Goal: Information Seeking & Learning: Learn about a topic

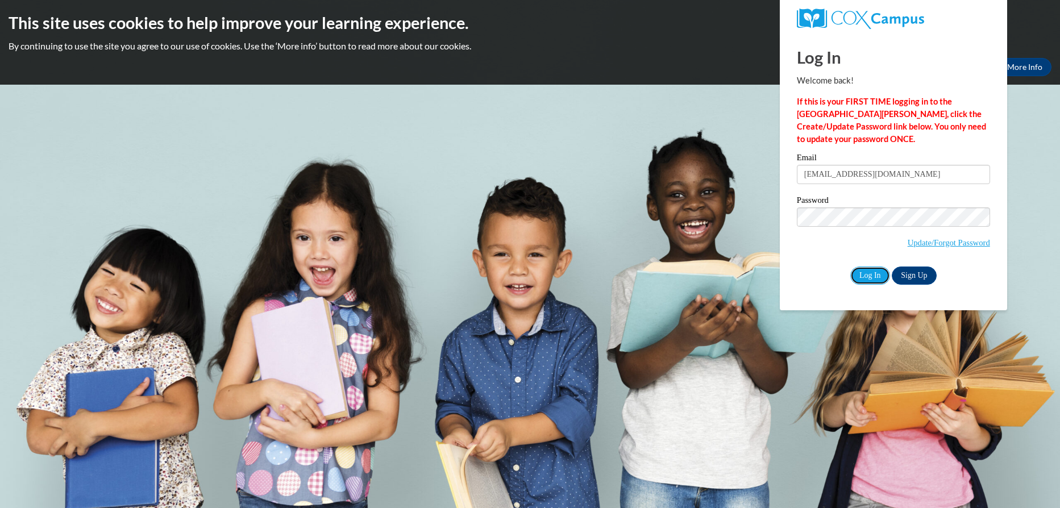
click at [875, 278] on input "Log In" at bounding box center [870, 276] width 40 height 18
click at [873, 276] on input "Log In" at bounding box center [870, 276] width 40 height 18
click at [865, 271] on input "Log In" at bounding box center [870, 276] width 40 height 18
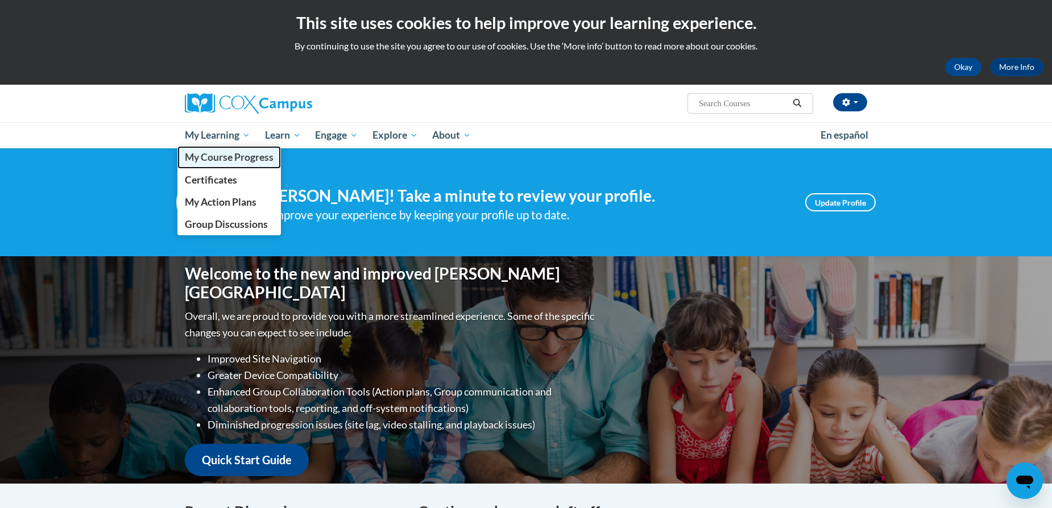
click at [213, 156] on span "My Course Progress" at bounding box center [229, 157] width 89 height 12
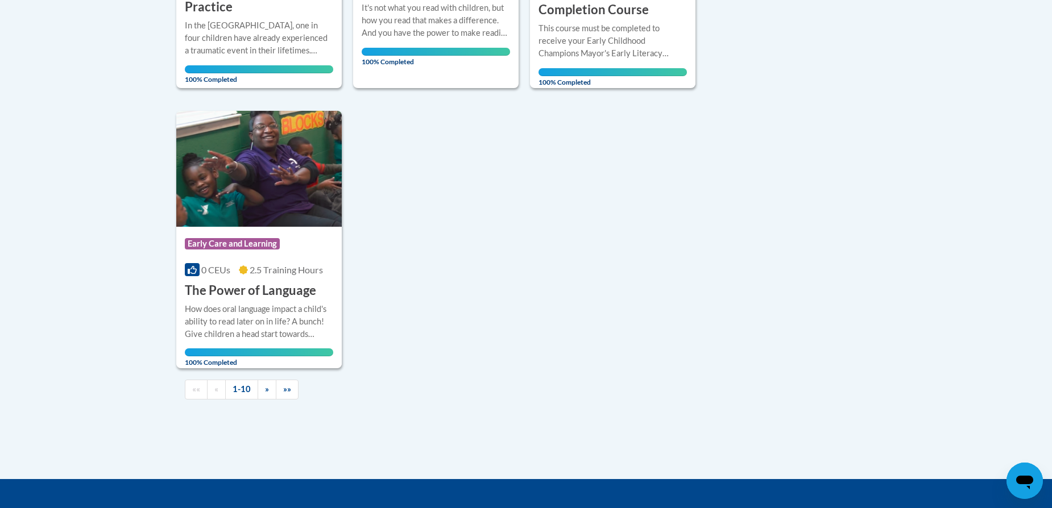
scroll to position [1191, 0]
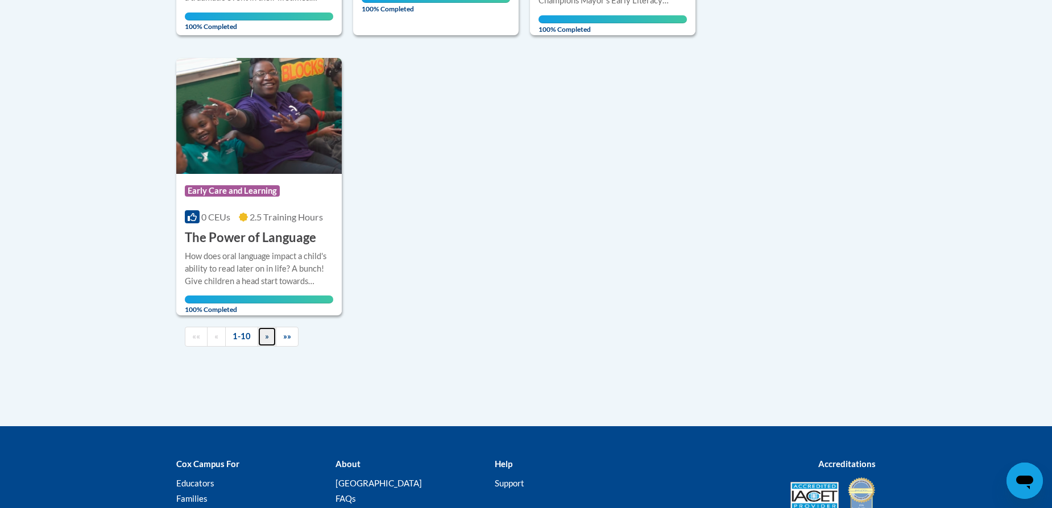
click at [265, 338] on span "»" at bounding box center [267, 336] width 4 height 10
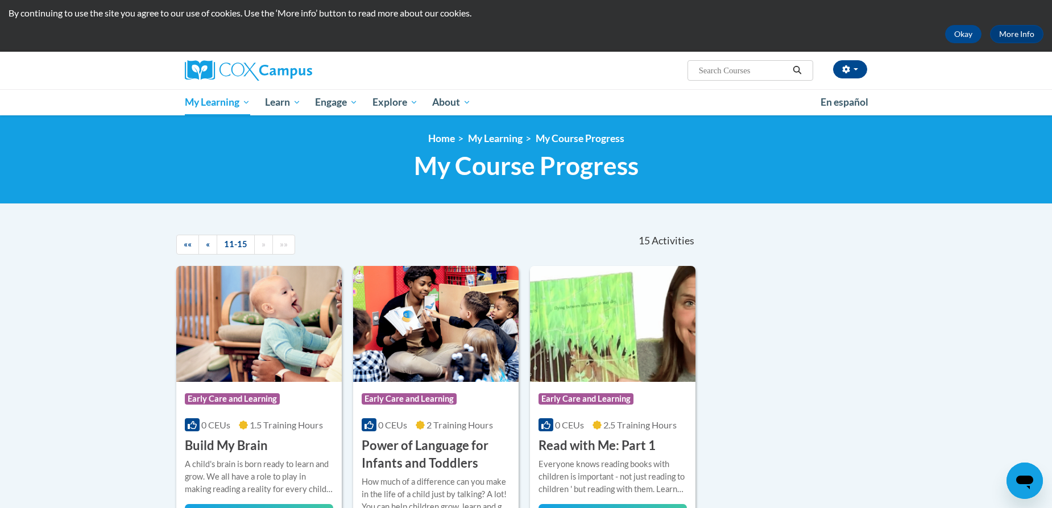
scroll to position [0, 0]
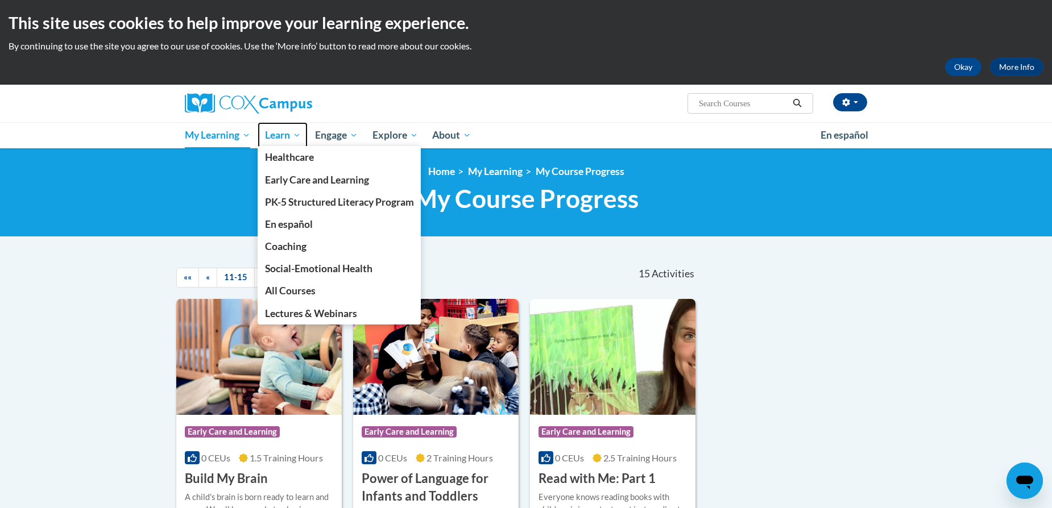
click at [298, 137] on span "Learn" at bounding box center [283, 135] width 36 height 14
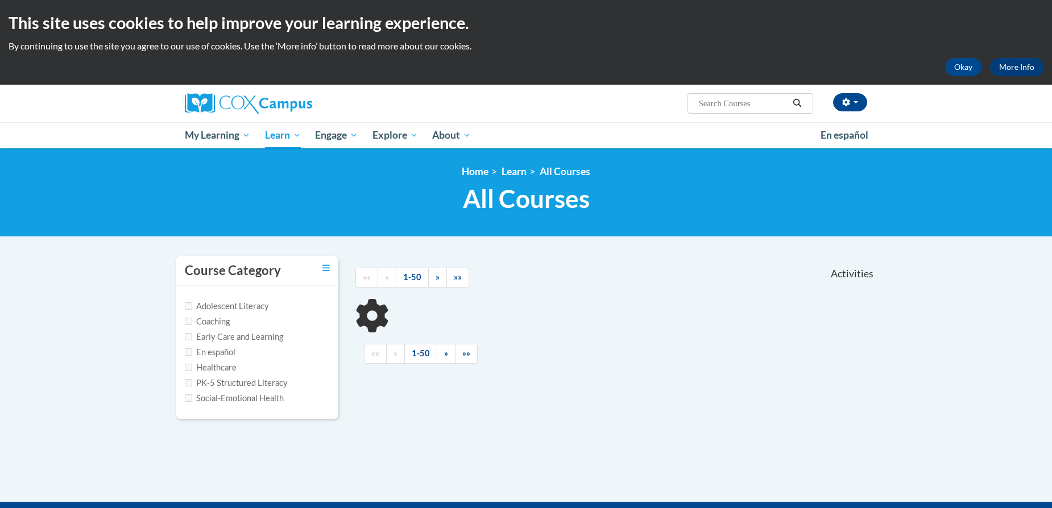
click at [0, 0] on span "Early Care and Learning" at bounding box center [0, 0] width 0 height 0
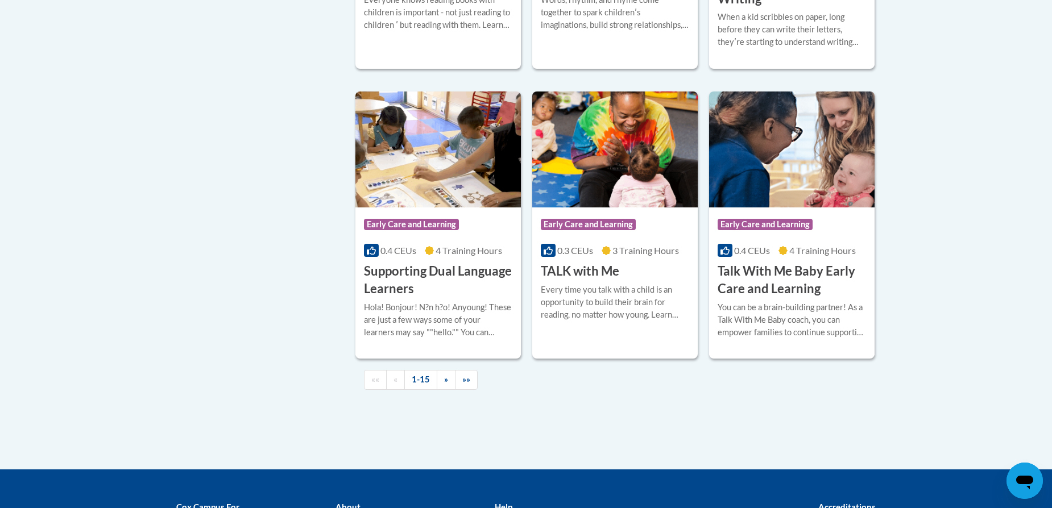
scroll to position [1660, 0]
